Goal: Task Accomplishment & Management: Complete application form

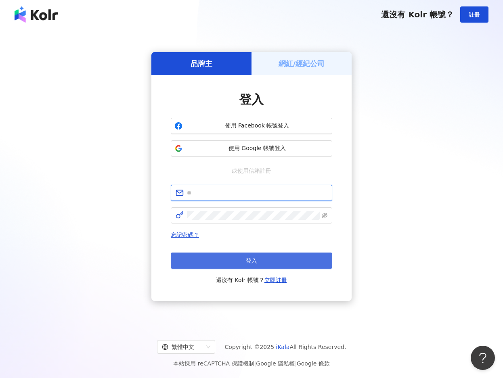
type input "**********"
click at [251, 259] on span "登入" at bounding box center [251, 261] width 11 height 6
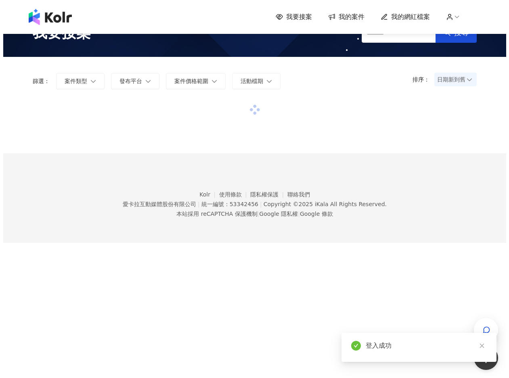
scroll to position [37, 0]
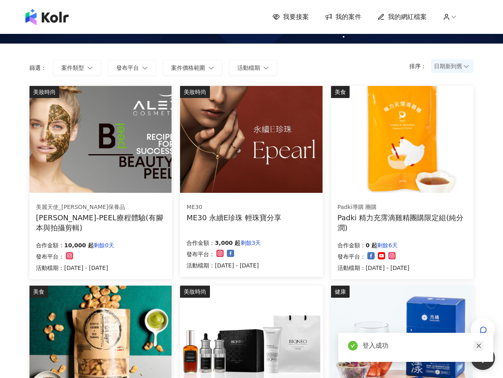
click at [479, 348] on icon "close" at bounding box center [479, 346] width 6 height 6
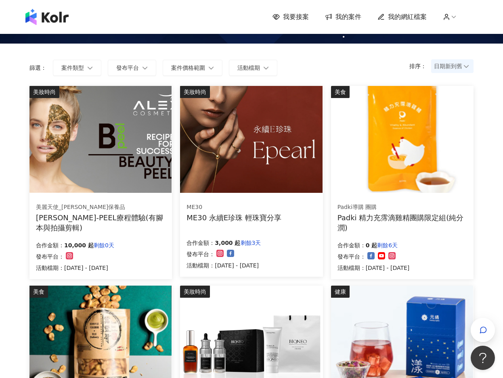
click at [108, 217] on div "[PERSON_NAME]-PEEL療程體驗(有腳本與拍攝剪輯)" at bounding box center [101, 223] width 130 height 20
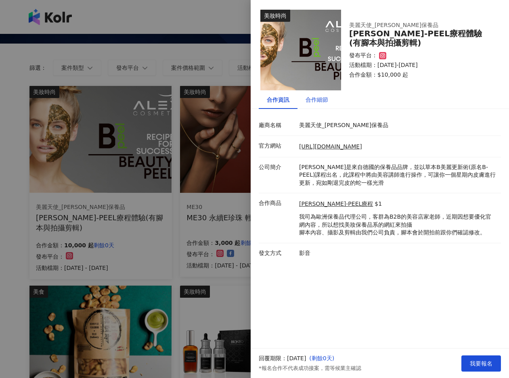
click at [310, 103] on div "合作細節" at bounding box center [317, 99] width 23 height 9
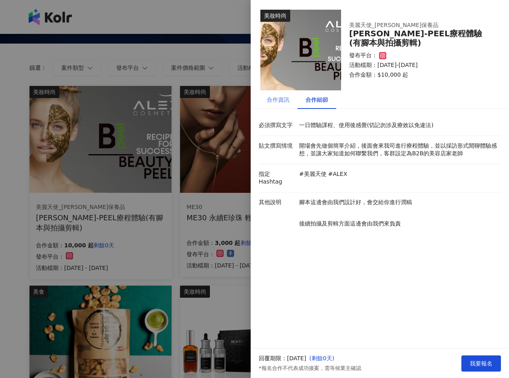
click at [278, 105] on div "合作資訊" at bounding box center [278, 99] width 39 height 19
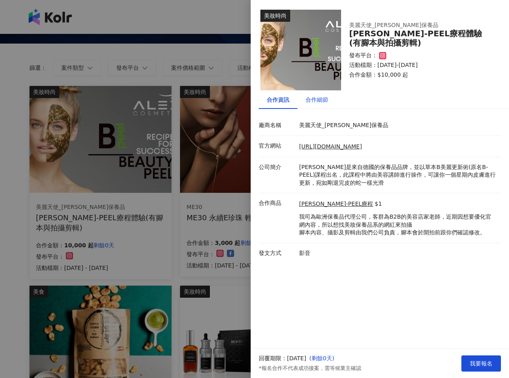
click at [315, 99] on div "合作細節" at bounding box center [317, 99] width 23 height 9
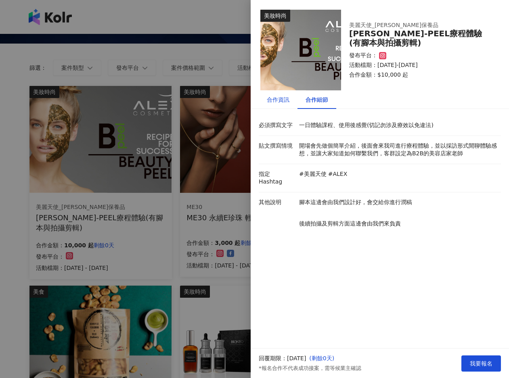
click at [287, 101] on div "合作資訊" at bounding box center [278, 99] width 23 height 9
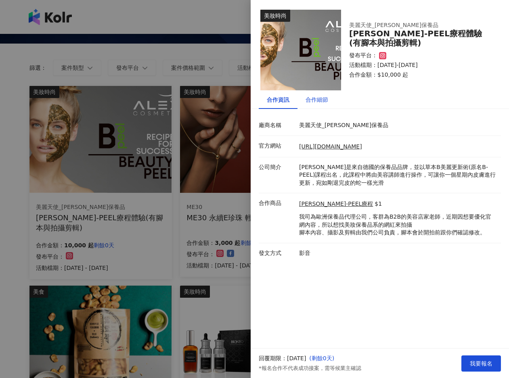
click at [316, 103] on div "合作細節" at bounding box center [317, 99] width 23 height 9
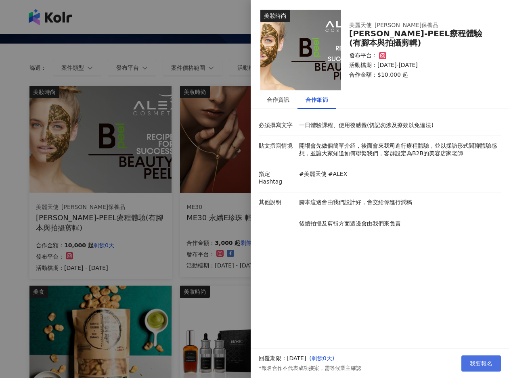
click at [465, 363] on button "我要報名" at bounding box center [481, 364] width 40 height 16
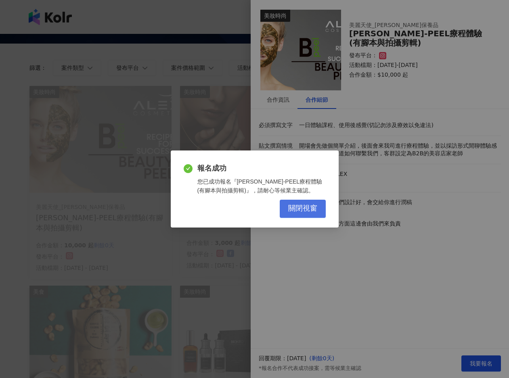
click at [287, 202] on button "關閉視窗" at bounding box center [303, 209] width 46 height 18
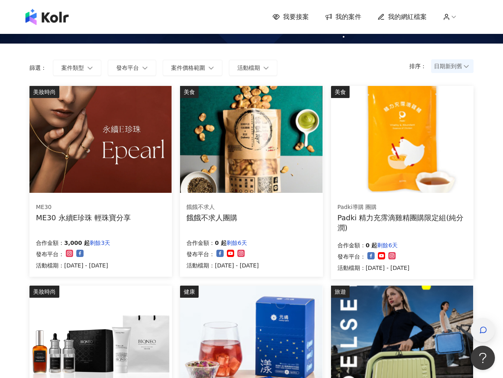
click at [484, 320] on div "button" at bounding box center [483, 330] width 24 height 24
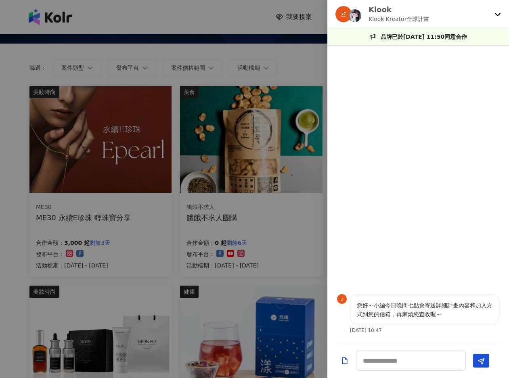
click at [447, 14] on div "Klook Klook Kreator全球計畫" at bounding box center [413, 13] width 156 height 19
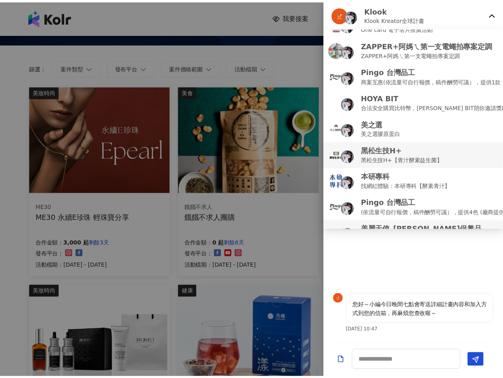
scroll to position [35, 0]
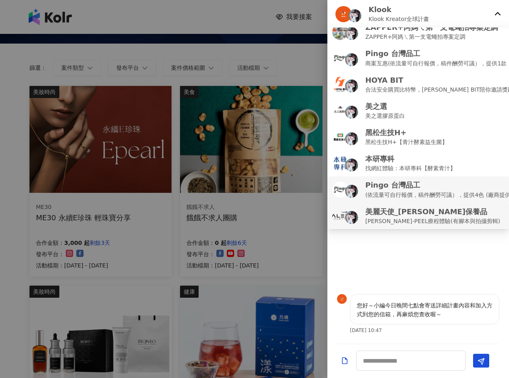
click at [421, 191] on p "(依流量可自行報價，稿件酬勞可議），提供4色 (廠商提供)" at bounding box center [439, 195] width 148 height 9
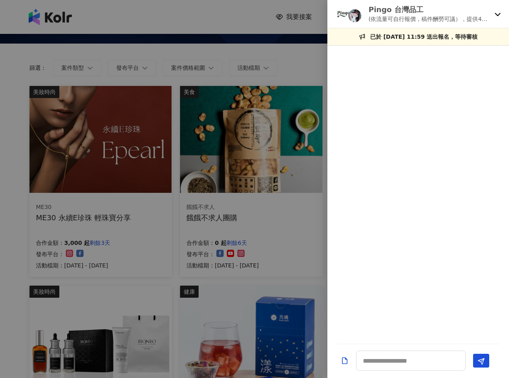
click at [219, 10] on div at bounding box center [254, 189] width 509 height 378
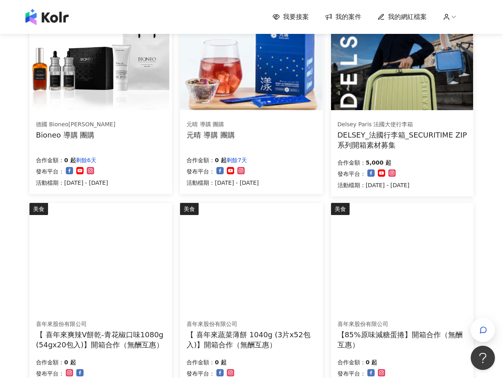
scroll to position [441, 0]
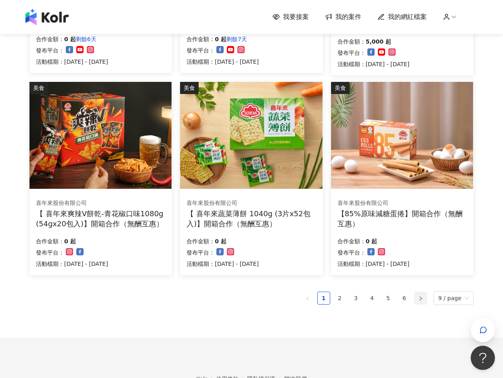
click at [423, 300] on icon "right" at bounding box center [420, 298] width 5 height 5
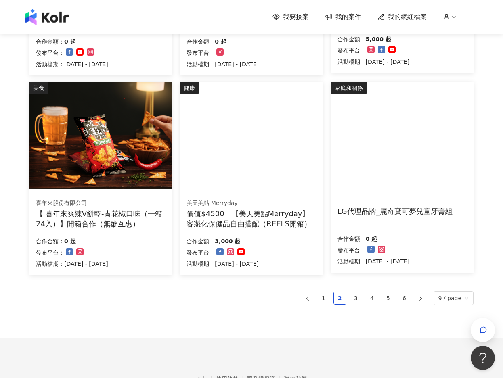
click at [386, 211] on div "LG代理品牌_麗奇寶可夢兒童牙膏組" at bounding box center [394, 211] width 115 height 10
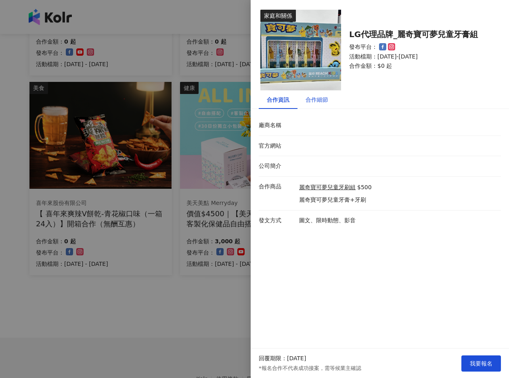
click at [311, 97] on div "合作細節" at bounding box center [317, 99] width 23 height 9
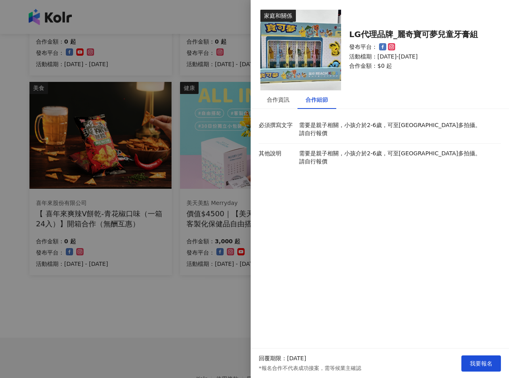
click at [212, 310] on div at bounding box center [254, 189] width 509 height 378
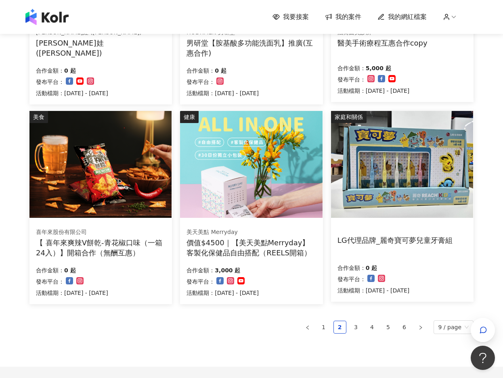
scroll to position [490, 0]
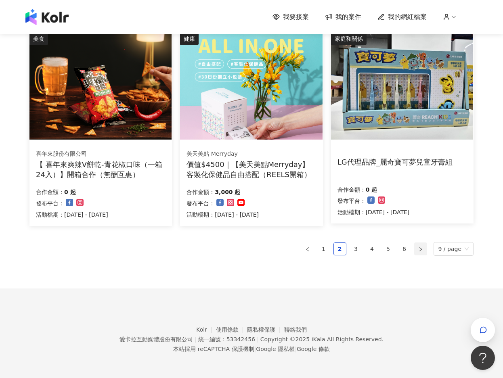
click at [422, 251] on icon "right" at bounding box center [420, 249] width 5 height 5
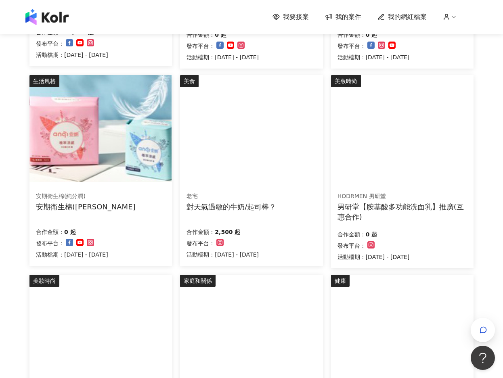
scroll to position [409, 0]
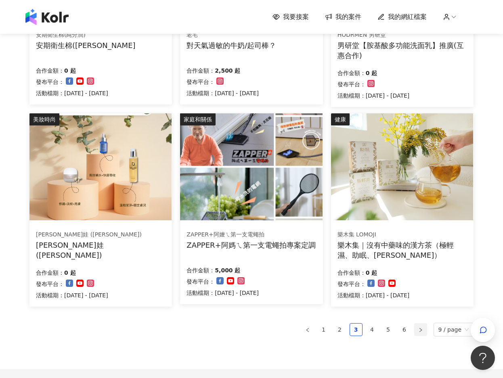
click at [422, 331] on icon "right" at bounding box center [420, 330] width 5 height 5
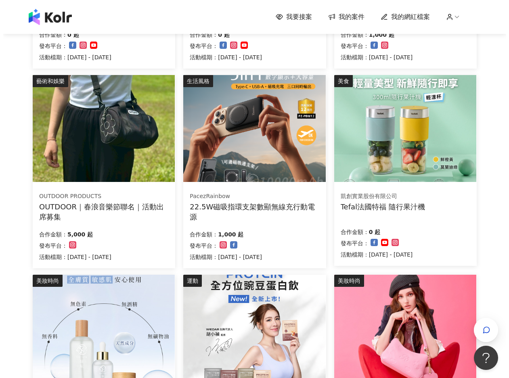
scroll to position [207, 0]
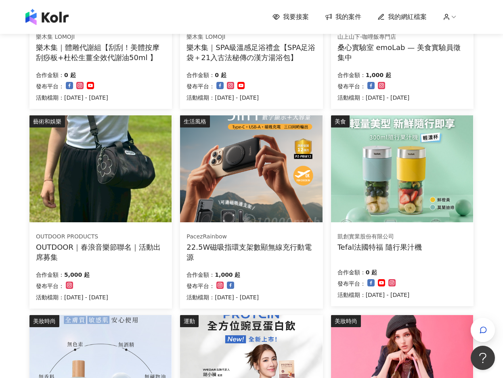
click at [131, 249] on div "OUTDOOR｜春浪音樂節聯名｜活動出席募集" at bounding box center [101, 252] width 130 height 20
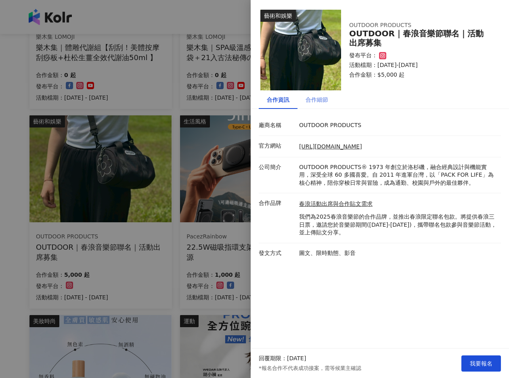
drag, startPoint x: 300, startPoint y: 111, endPoint x: 314, endPoint y: 103, distance: 16.6
click at [313, 107] on div "合作資訊 合作細節 廠商名稱 OUTDOOR PRODUCTS 官方網站 [URL][DOMAIN_NAME] 公司簡介 OUTDOOR PRODUCTS® …" at bounding box center [380, 176] width 258 height 173
click at [309, 98] on div "合作細節" at bounding box center [317, 99] width 23 height 9
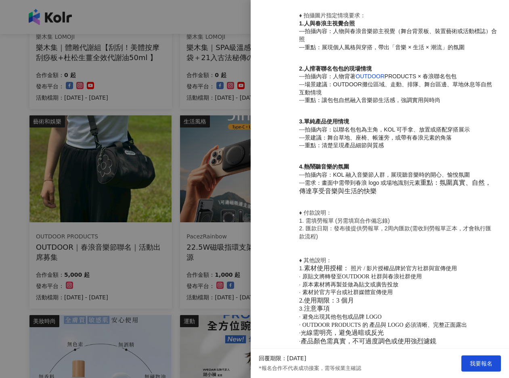
scroll to position [481, 0]
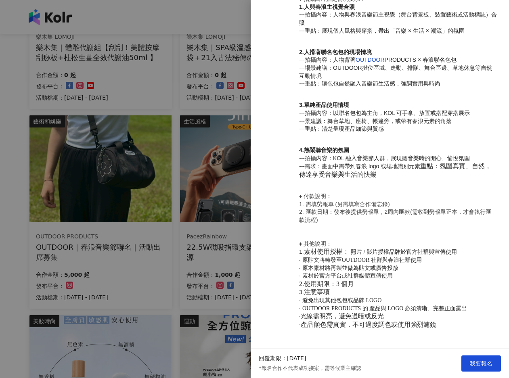
click at [95, 163] on div at bounding box center [254, 189] width 509 height 378
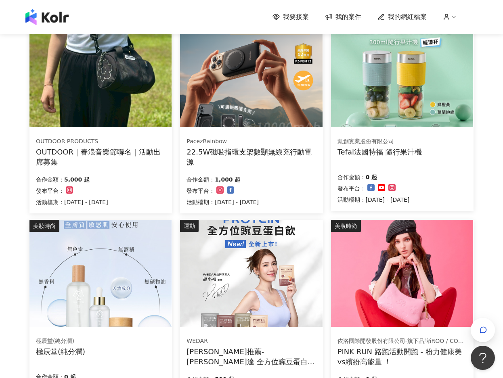
scroll to position [490, 0]
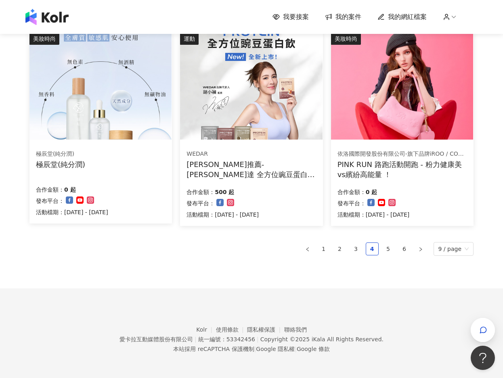
click at [415, 246] on ul "1 2 3 4 5 6 9 / page" at bounding box center [251, 249] width 444 height 14
click at [419, 245] on button "button" at bounding box center [420, 249] width 13 height 13
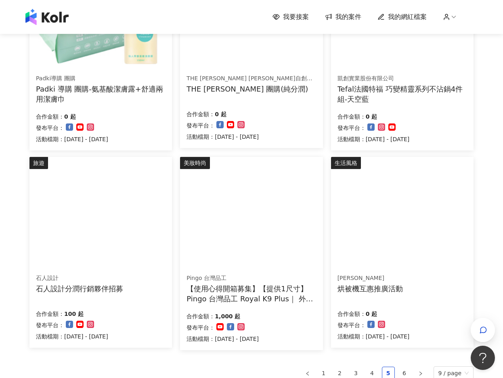
scroll to position [409, 0]
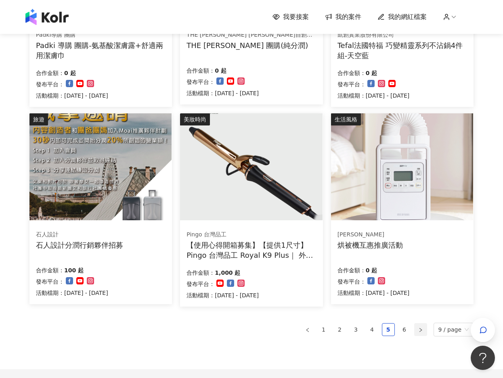
click at [427, 331] on button "button" at bounding box center [420, 329] width 13 height 13
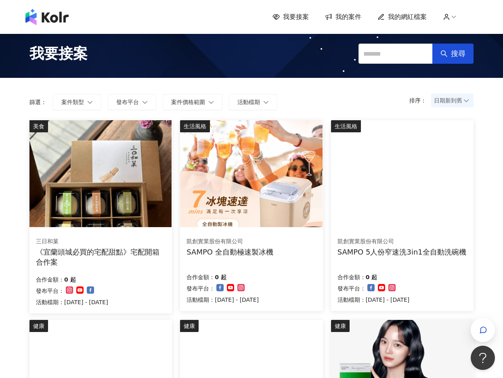
scroll to position [0, 0]
